Goal: Task Accomplishment & Management: Manage account settings

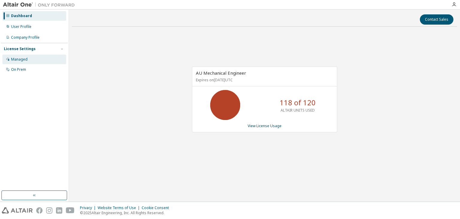
click at [27, 58] on div "Managed" at bounding box center [19, 59] width 16 height 5
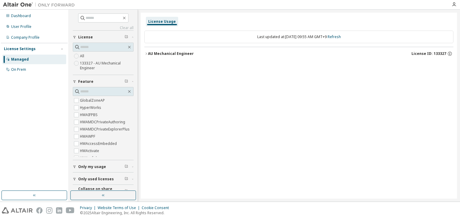
click at [103, 164] on span "Only my usage" at bounding box center [92, 166] width 28 height 5
click at [83, 64] on label "133327 - AU Mechanical Engineer" at bounding box center [107, 66] width 54 height 12
click at [22, 67] on div "On Prem" at bounding box center [18, 69] width 15 height 5
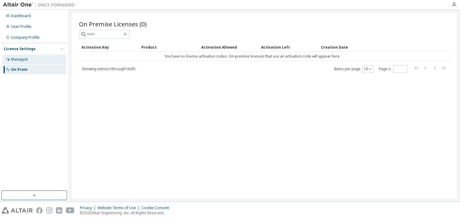
click at [24, 61] on div "Managed" at bounding box center [19, 59] width 16 height 5
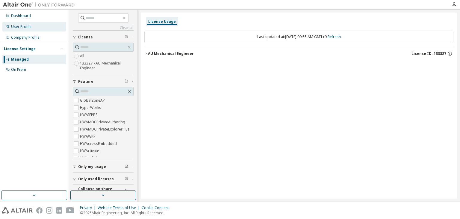
click at [18, 29] on div "User Profile" at bounding box center [34, 27] width 64 height 10
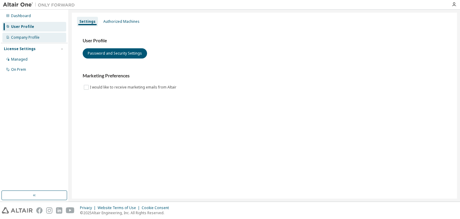
click at [25, 39] on div "Company Profile" at bounding box center [25, 37] width 28 height 5
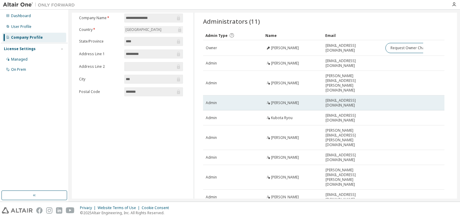
scroll to position [37, 0]
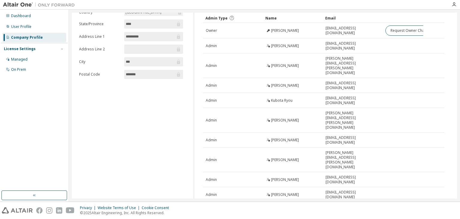
click at [426, 206] on icon "button" at bounding box center [429, 209] width 7 height 7
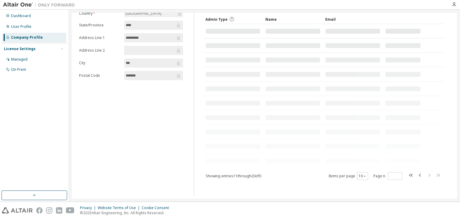
scroll to position [0, 0]
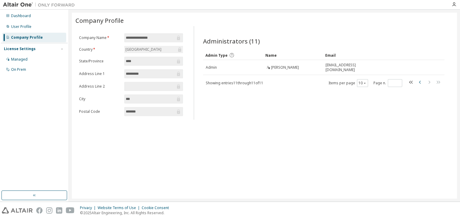
click at [419, 82] on icon "button" at bounding box center [420, 82] width 7 height 7
type input "*"
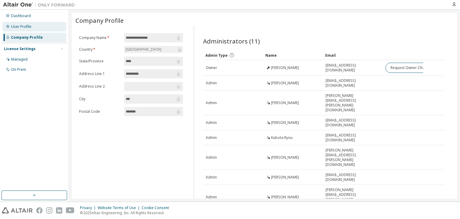
click at [15, 28] on div "User Profile" at bounding box center [21, 26] width 20 height 5
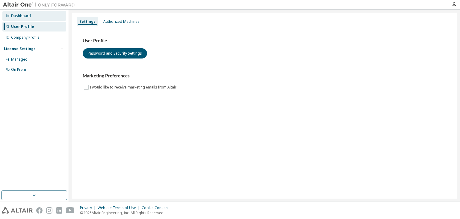
click at [19, 18] on div "Dashboard" at bounding box center [21, 15] width 20 height 5
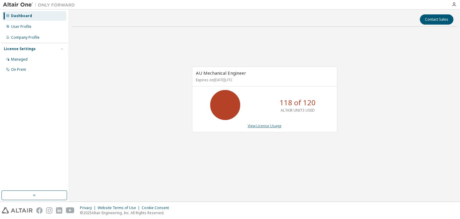
click at [261, 126] on link "View License Usage" at bounding box center [265, 125] width 34 height 5
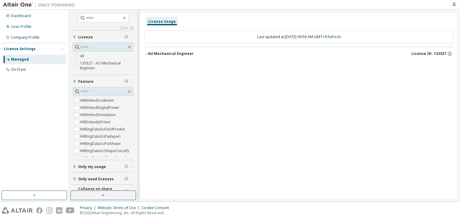
scroll to position [9, 0]
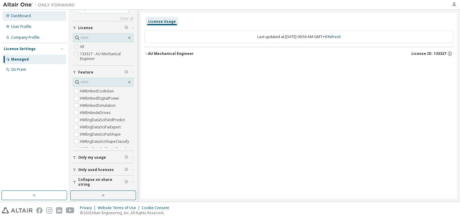
click at [18, 16] on div "Dashboard" at bounding box center [21, 15] width 20 height 5
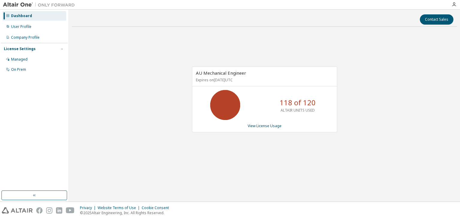
click at [102, 101] on div "AU Mechanical Engineer Expires on January 1, 2026 UTC 118 of 120 ALTAIR UNITS U…" at bounding box center [264, 102] width 385 height 142
